Goal: Browse casually

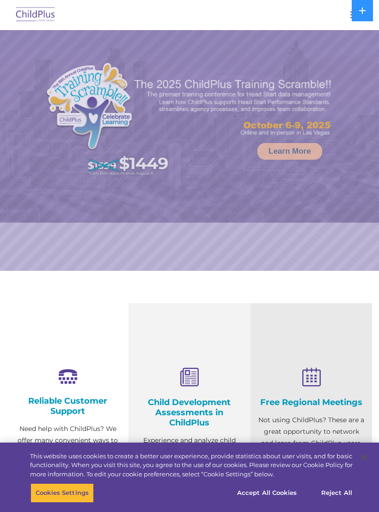
select select "MEDIUM"
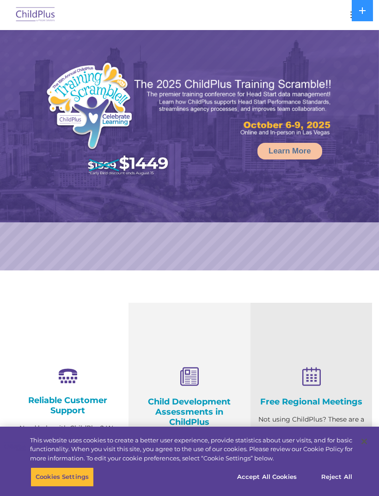
select select "MEDIUM"
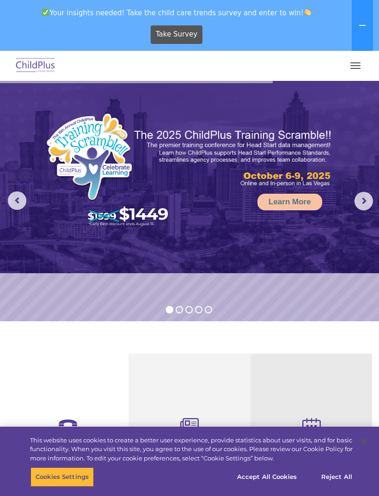
click at [350, 67] on button "button" at bounding box center [355, 65] width 19 height 15
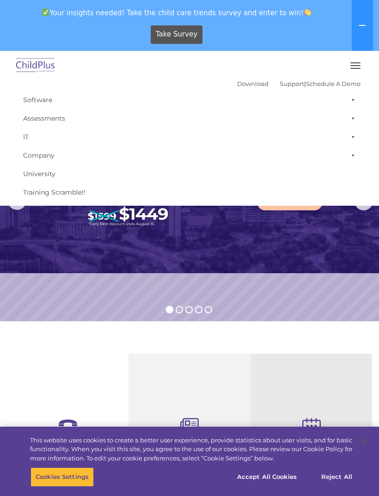
click at [357, 69] on button "button" at bounding box center [355, 65] width 19 height 15
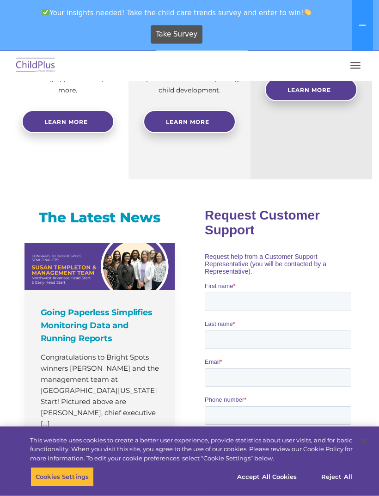
scroll to position [458, 0]
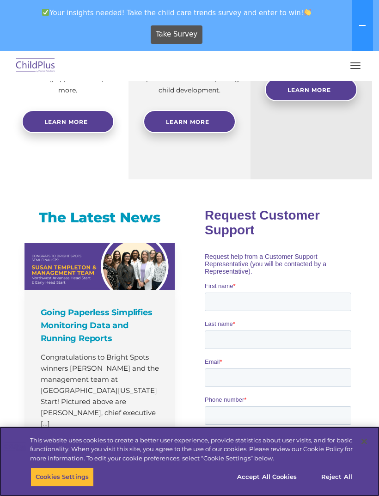
click at [279, 487] on button "Accept All Cookies" at bounding box center [267, 477] width 70 height 19
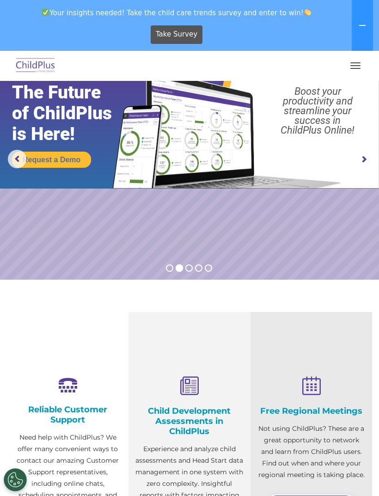
scroll to position [0, 0]
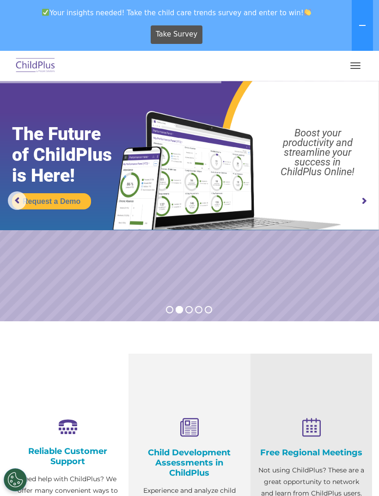
click at [363, 202] on rs-arrow at bounding box center [364, 201] width 19 height 19
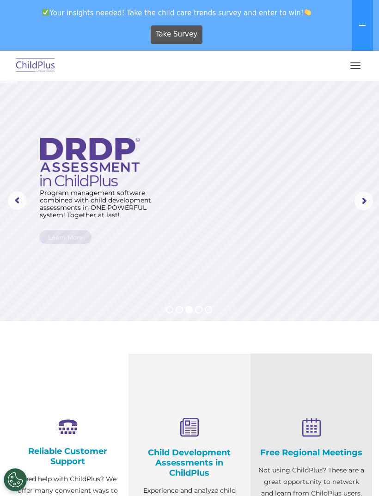
click at [24, 198] on rs-arrow at bounding box center [17, 200] width 19 height 19
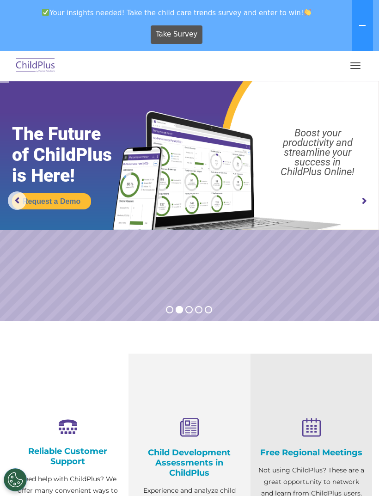
click at [360, 65] on button "button" at bounding box center [355, 65] width 19 height 15
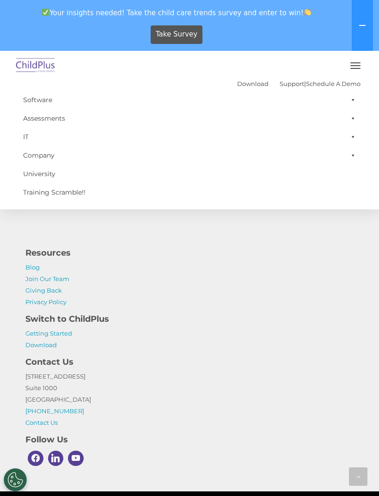
scroll to position [990, 0]
